Goal: Task Accomplishment & Management: Use online tool/utility

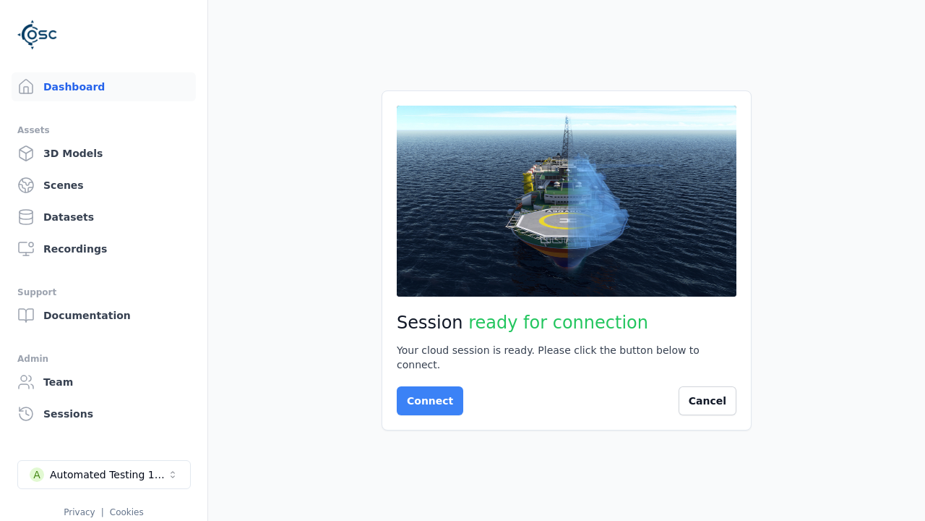
click at [426, 393] on button "Connect" at bounding box center [430, 400] width 67 height 29
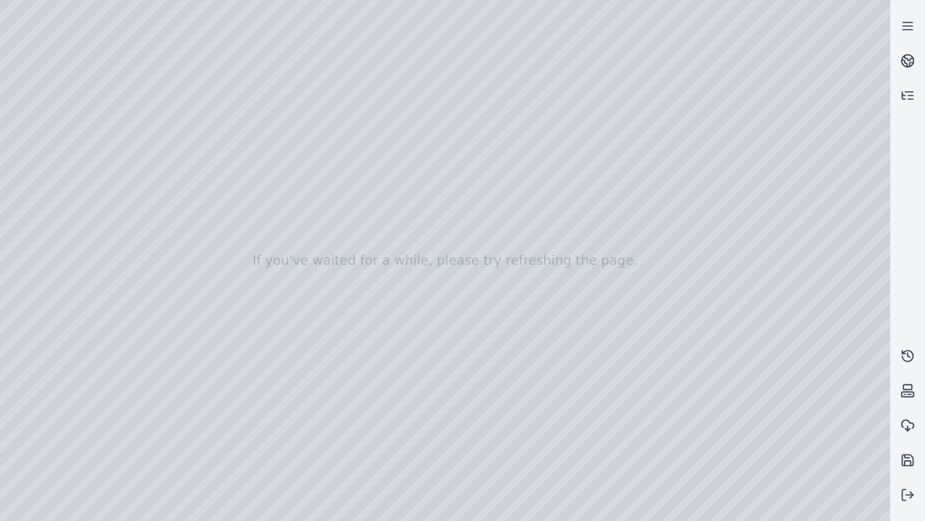
click at [4, 4] on div at bounding box center [445, 260] width 891 height 521
click at [4, 93] on div at bounding box center [445, 260] width 891 height 521
